Goal: Entertainment & Leisure: Consume media (video, audio)

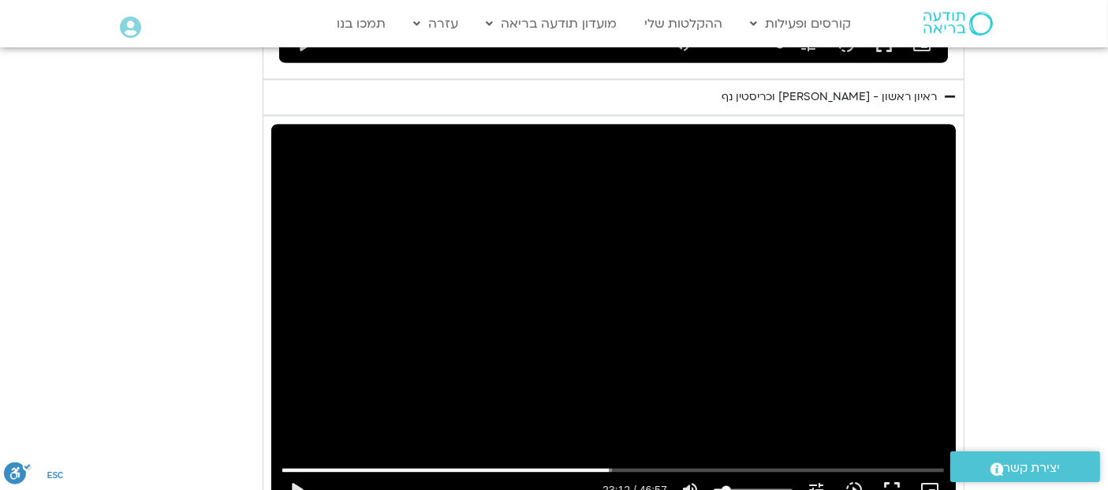
scroll to position [2898, 0]
click at [602, 465] on input "البحث بالتمرير" at bounding box center [612, 469] width 661 height 9
click at [626, 269] on div "تخطّي الإعلان 22:43 play_arrow 22:44 / 46:57 volume_up كتم الصوت tune درجة الدق…" at bounding box center [613, 317] width 684 height 385
click at [728, 147] on div "تخطّي الإعلان 27:01 pause 24:25 / 46:57 volume_up كتم الصوت tune درجة الدقة تلق…" at bounding box center [613, 317] width 684 height 385
click at [592, 264] on div "تخطّي الإعلان 27:01 play_arrow 24:25 / 46:57 volume_up كتم الصوت tune درجة الدق…" at bounding box center [613, 317] width 684 height 385
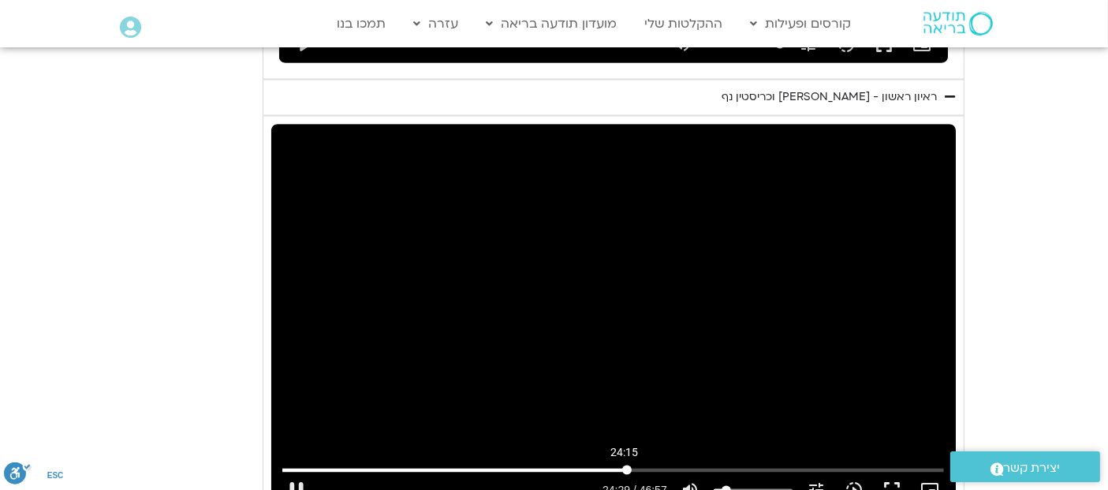
click at [624, 465] on input "البحث بالتمرير" at bounding box center [612, 469] width 661 height 9
click at [623, 465] on input "البحث بالتمرير" at bounding box center [612, 469] width 661 height 9
click at [619, 465] on input "البحث بالتمرير" at bounding box center [612, 469] width 661 height 9
click at [597, 296] on div "تخطّي الإعلان 25:36 pause 24:29 / 46:57 volume_up كتم الصوت tune درجة الدقة تلق…" at bounding box center [613, 317] width 684 height 385
type input "1469.884621"
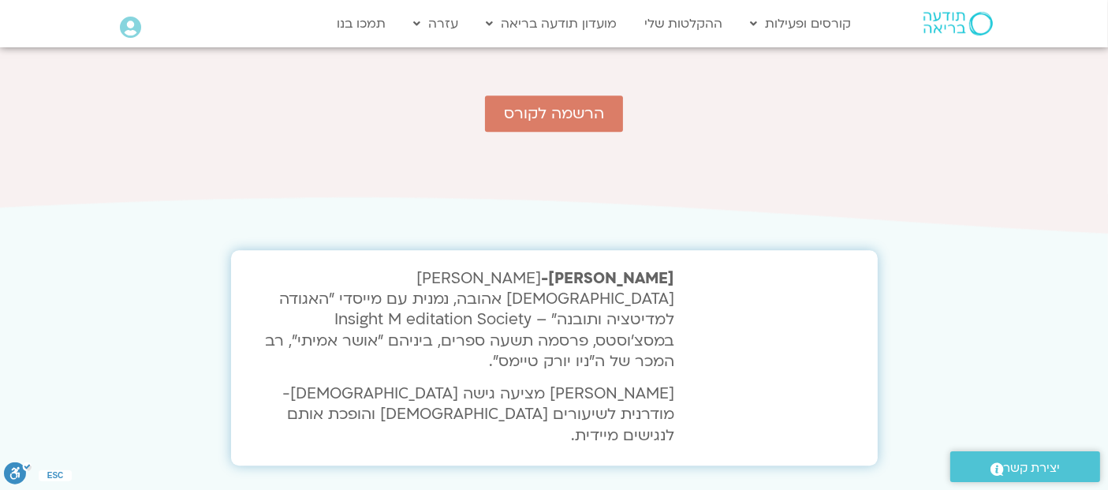
scroll to position [3819, 0]
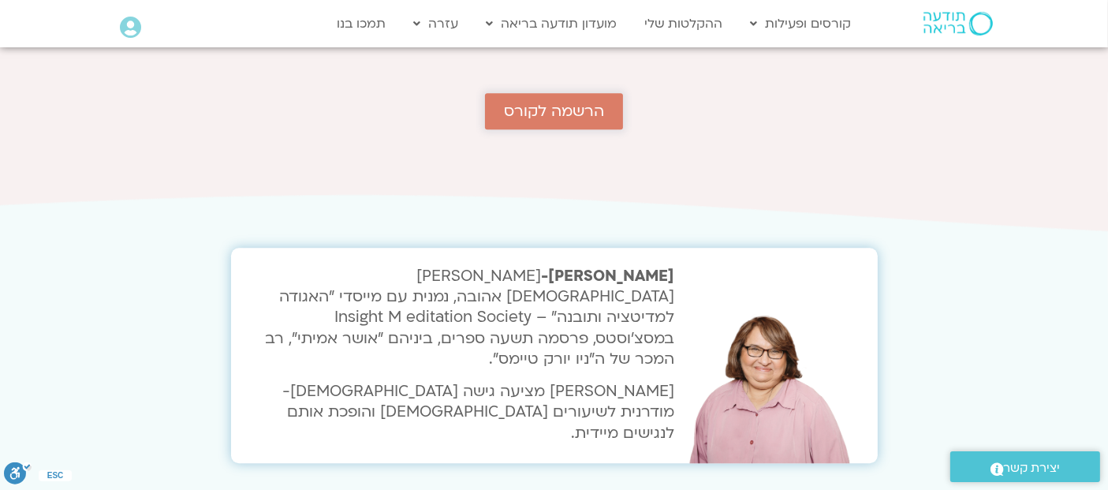
click at [576, 93] on link "הרשמה לקורס" at bounding box center [554, 111] width 138 height 36
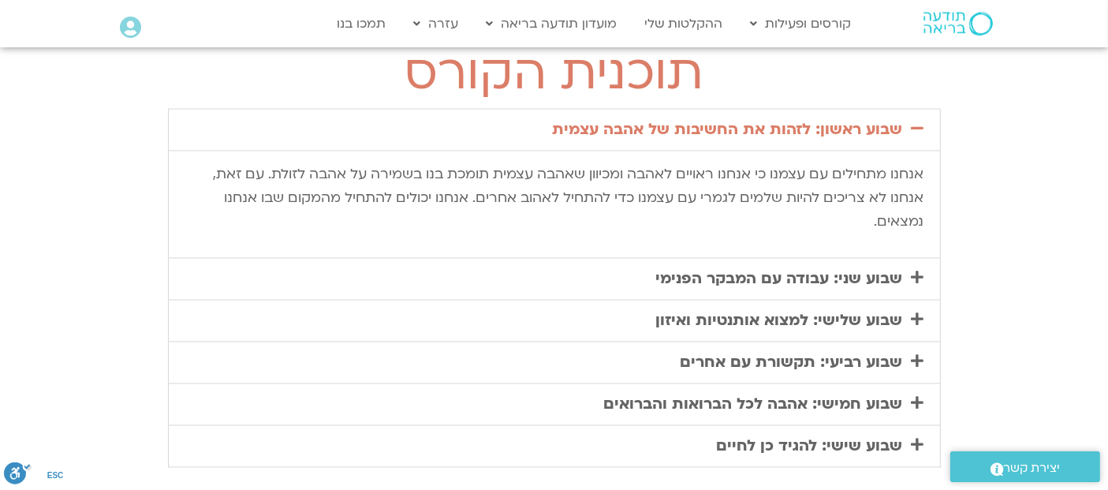
scroll to position [2978, 0]
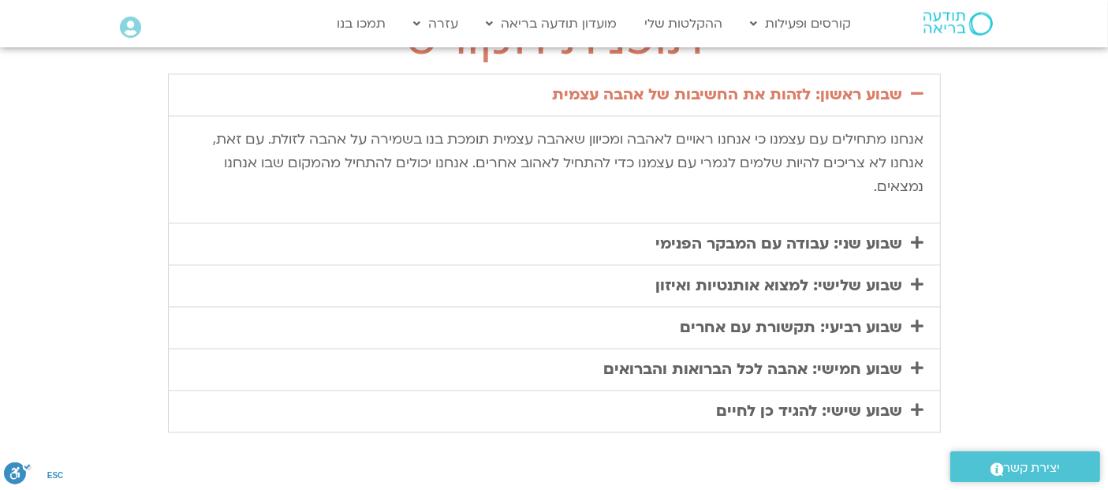
click at [916, 236] on icon at bounding box center [917, 243] width 13 height 14
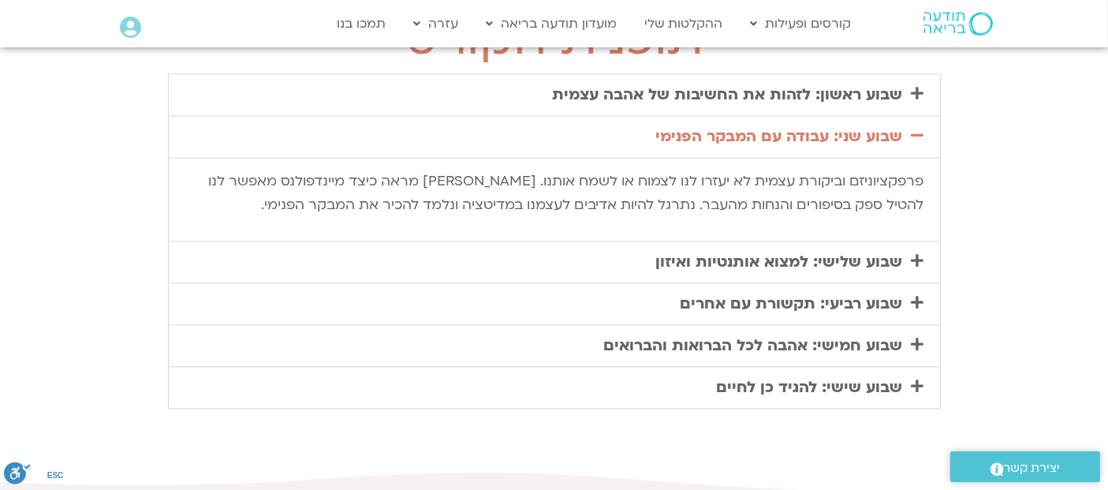
click at [916, 254] on icon at bounding box center [917, 261] width 13 height 14
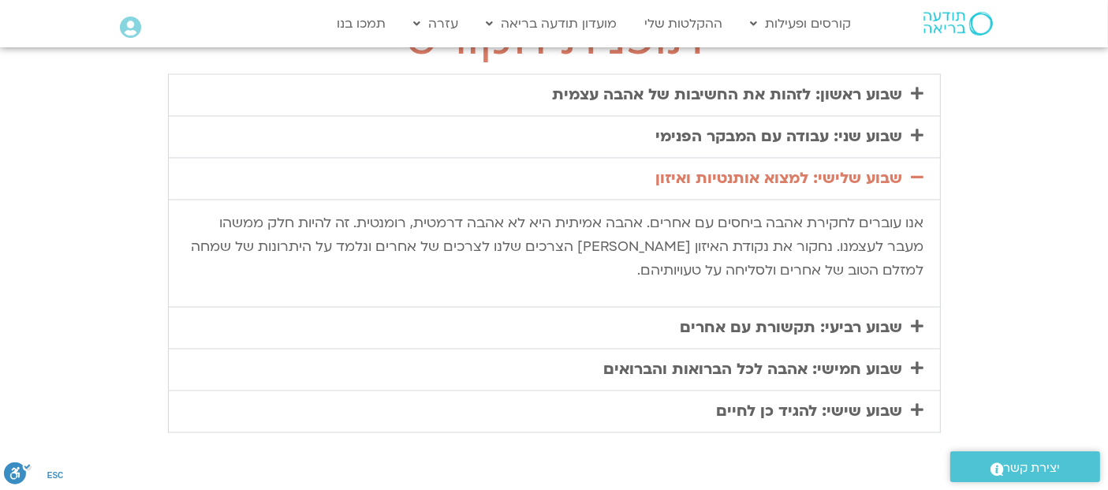
click at [920, 117] on div "שבוע שני: עבודה עם המבקר הפנימי" at bounding box center [554, 137] width 771 height 41
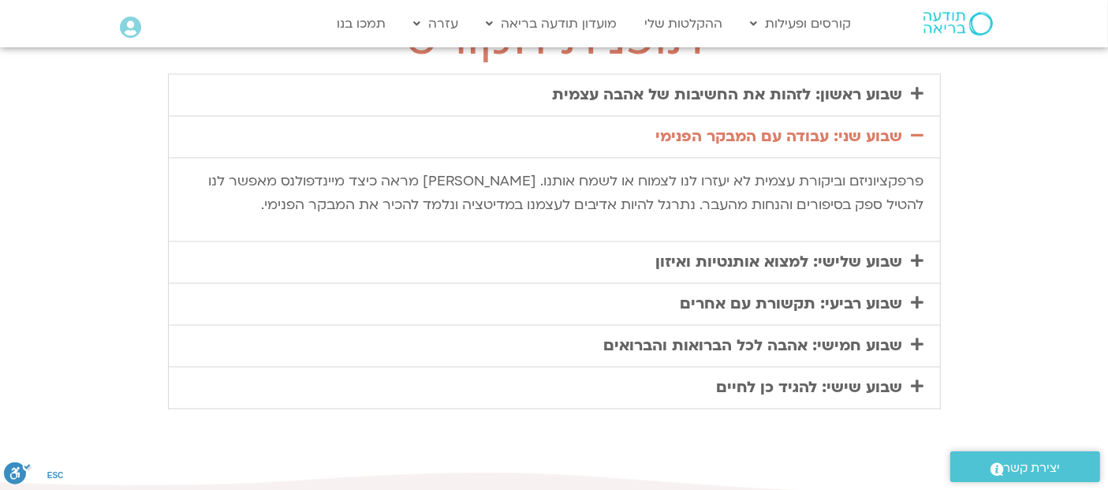
click at [911, 254] on icon at bounding box center [917, 261] width 13 height 14
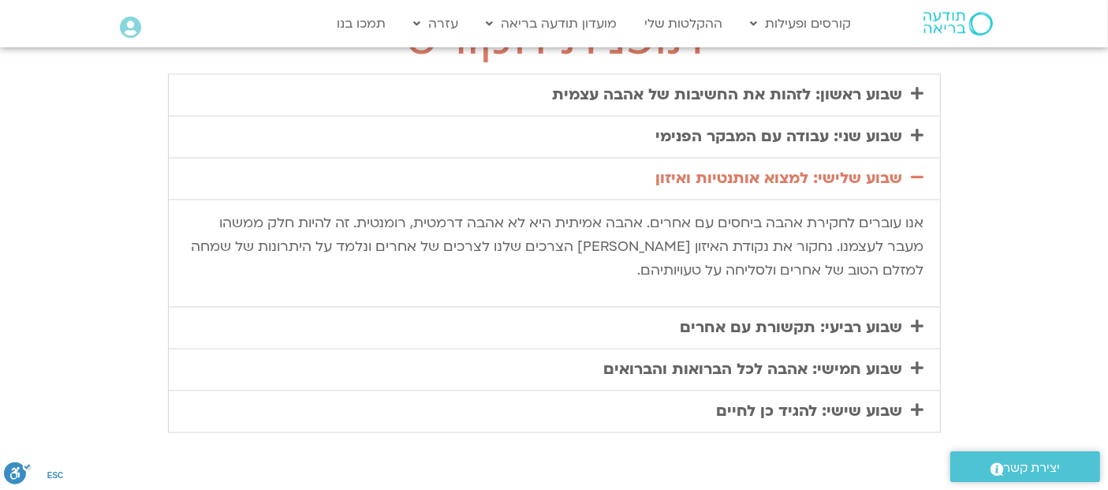
scroll to position [3013, 0]
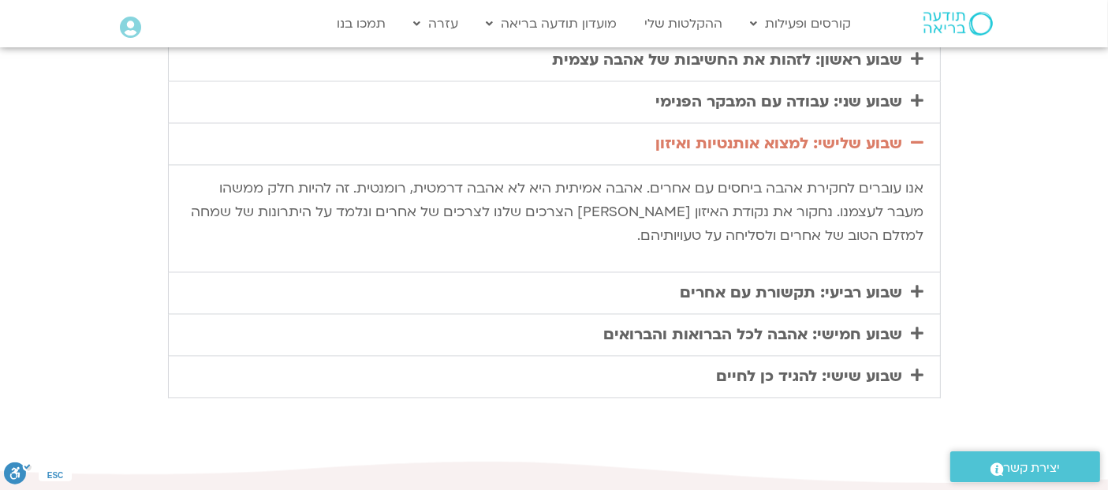
click at [921, 284] on icon at bounding box center [917, 291] width 13 height 14
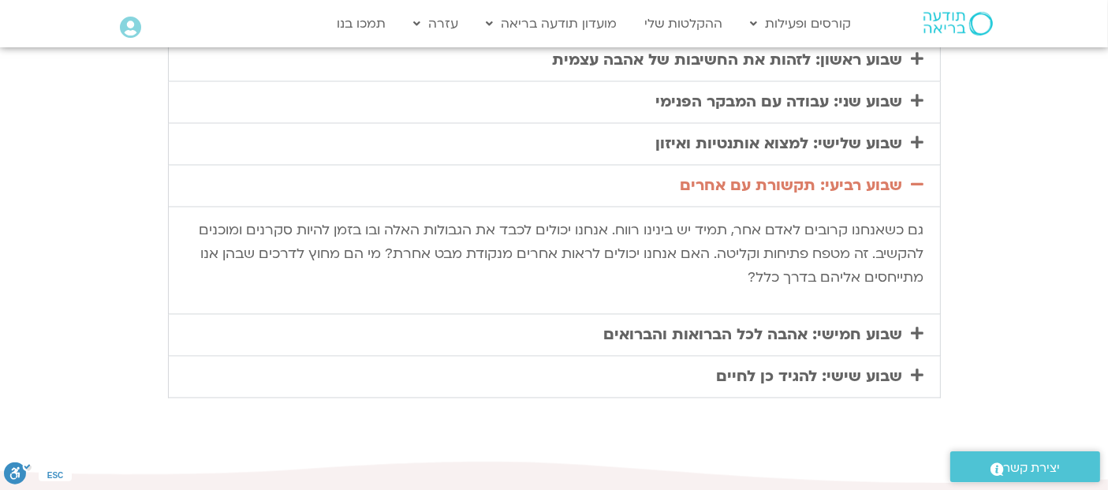
click at [912, 326] on icon at bounding box center [917, 333] width 13 height 14
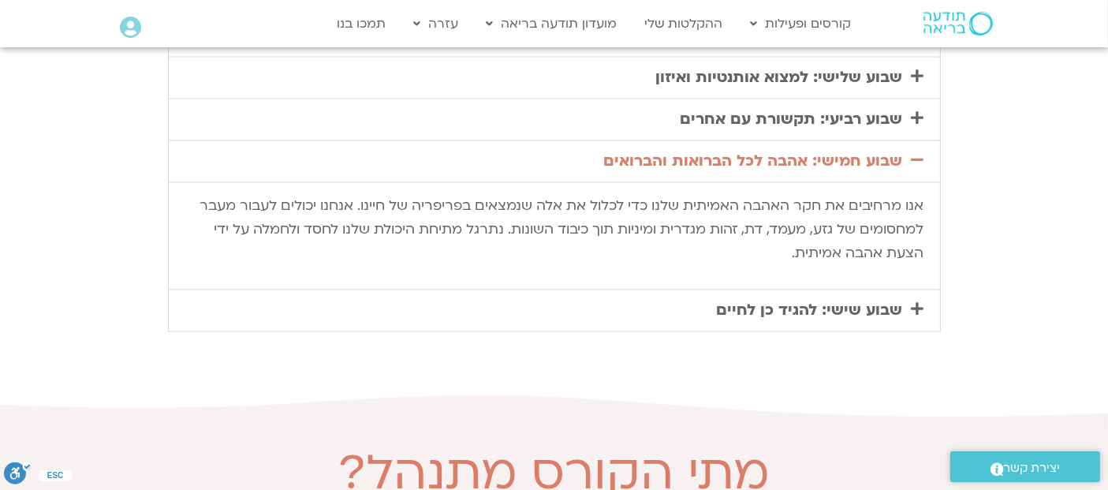
scroll to position [3084, 0]
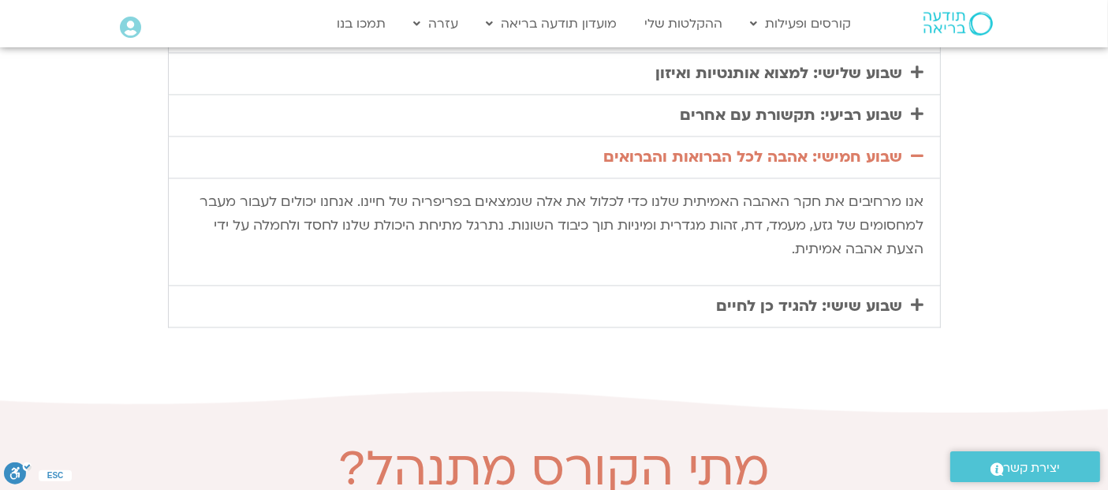
click at [915, 297] on icon at bounding box center [917, 304] width 13 height 14
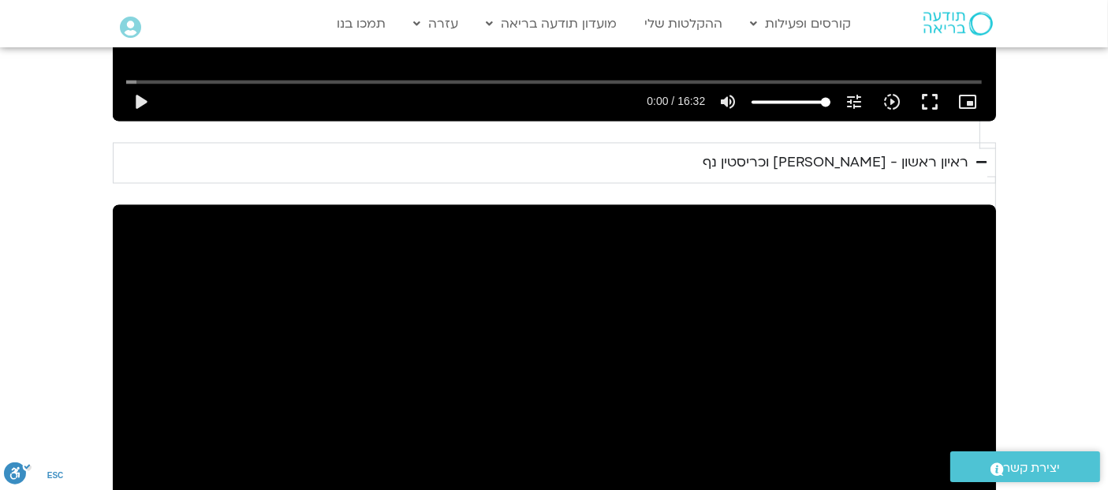
click at [705, 222] on div "تخطّي الإعلان 25:36 play_arrow 24:29 / 46:57 volume_up كتم الصوت tune درجة الدق…" at bounding box center [554, 453] width 883 height 497
click at [579, 233] on div "تخطّي الإعلان 24:04 pause 30:06 / 46:57 volume_up كتم الصوت tune درجة الدقة تلق…" at bounding box center [554, 453] width 883 height 497
click at [579, 233] on div "تخطّي الإعلان 24:04 play_arrow 30:06 / 46:57 volume_up كتم الصوت tune درجة الدق…" at bounding box center [554, 453] width 883 height 497
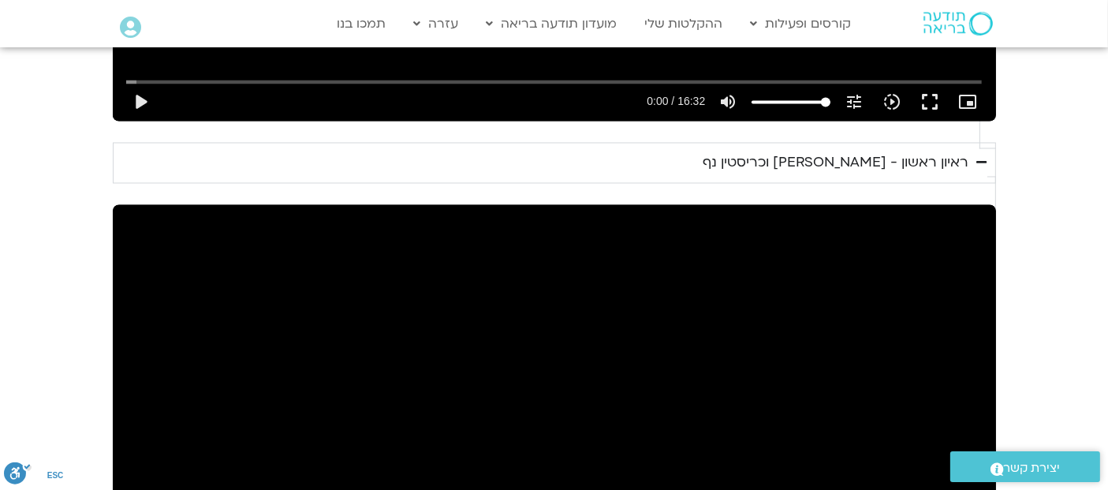
click at [622, 251] on div "تخطّي الإعلان 25:47 pause 35:42 / 46:57 volume_up كتم الصوت tune درجة الدقة تلق…" at bounding box center [554, 453] width 883 height 497
type input "2142.313562"
